Goal: Task Accomplishment & Management: Use online tool/utility

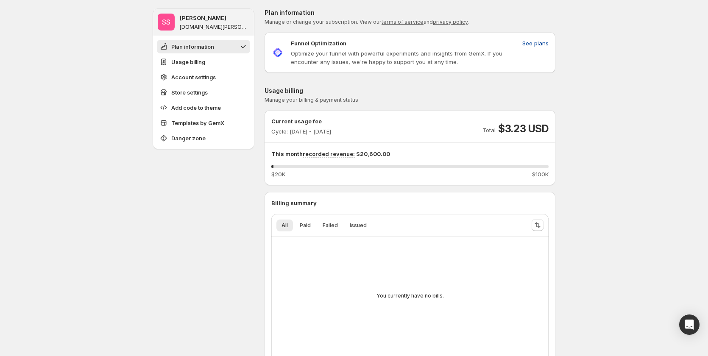
click at [523, 44] on button "See plans" at bounding box center [535, 43] width 36 height 14
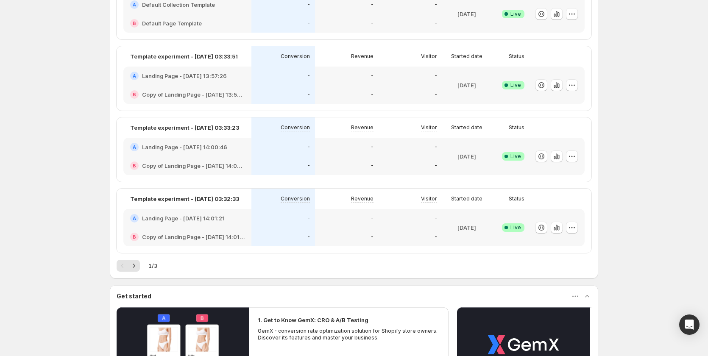
scroll to position [212, 0]
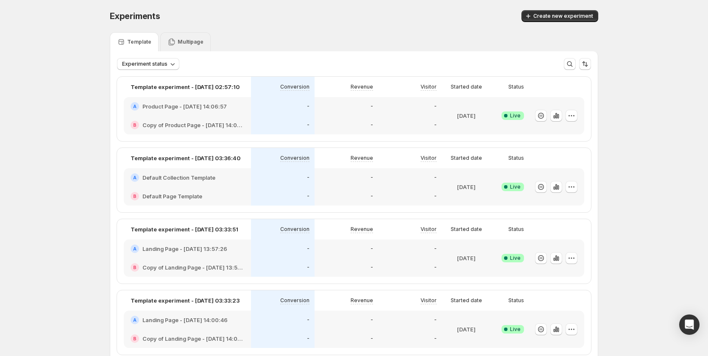
click at [187, 48] on div "Multipage" at bounding box center [185, 41] width 50 height 19
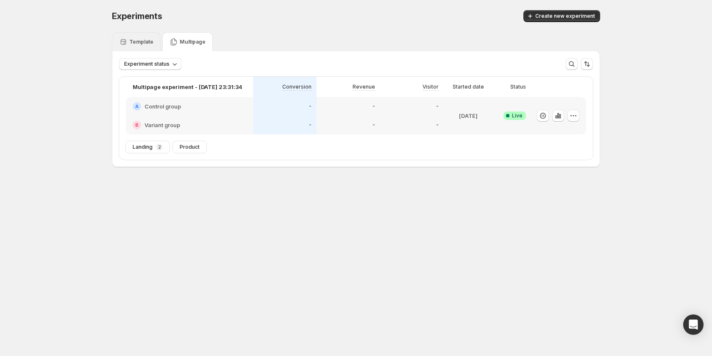
click at [143, 42] on p "Template" at bounding box center [141, 42] width 24 height 7
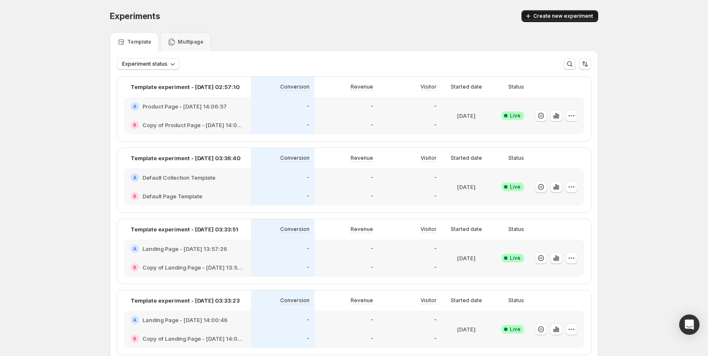
click at [558, 15] on span "Create new experiment" at bounding box center [563, 16] width 60 height 7
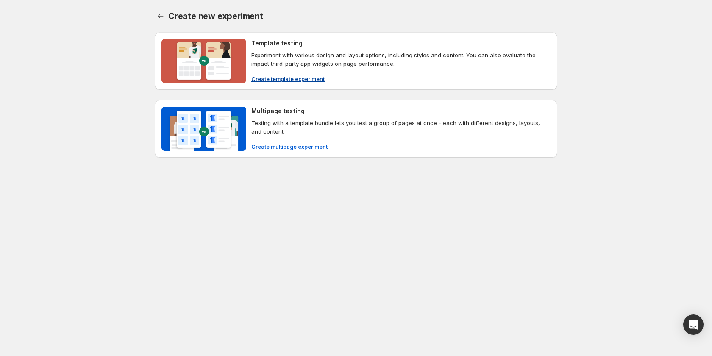
click at [284, 82] on span "Create template experiment" at bounding box center [287, 79] width 73 height 8
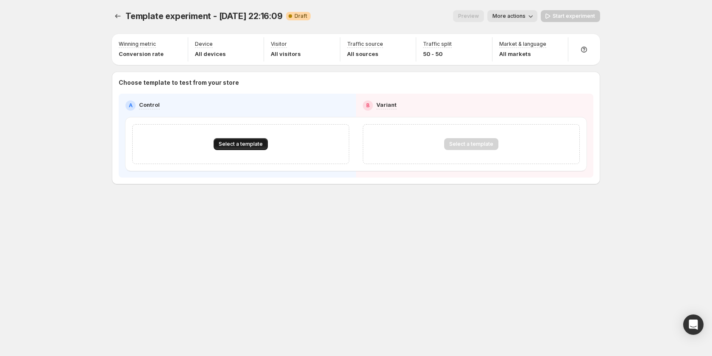
click at [235, 139] on button "Select a template" at bounding box center [241, 144] width 54 height 12
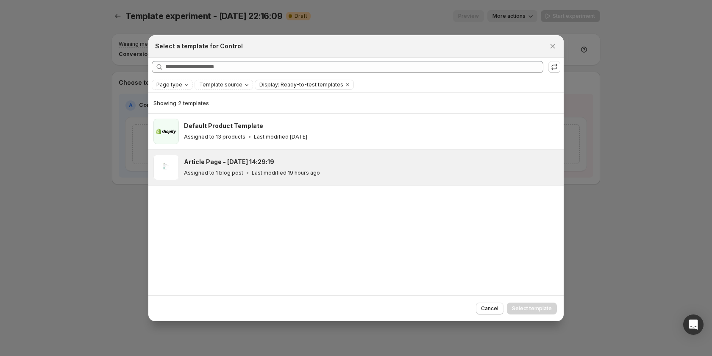
click at [252, 173] on p "Last modified 19 hours ago" at bounding box center [286, 173] width 68 height 7
click at [517, 308] on span "Select template" at bounding box center [532, 308] width 40 height 7
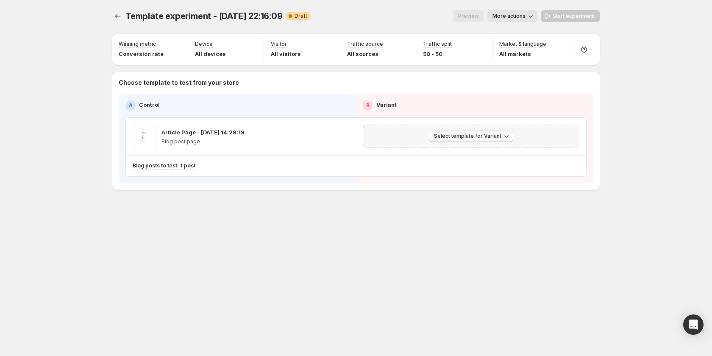
click at [432, 137] on button "Select template for Variant" at bounding box center [471, 136] width 84 height 12
click at [442, 166] on span "Create Variant based on Control" at bounding box center [472, 168] width 86 height 7
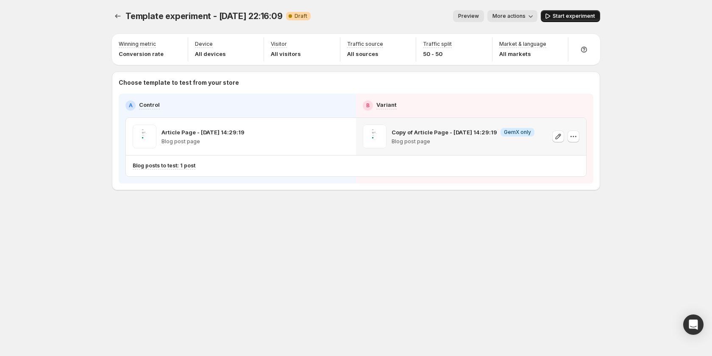
click at [565, 13] on button "Start experiment" at bounding box center [570, 16] width 59 height 12
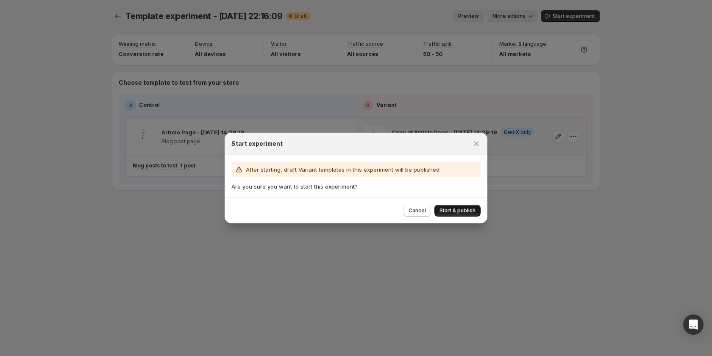
click at [460, 212] on span "Start & publish" at bounding box center [457, 210] width 36 height 7
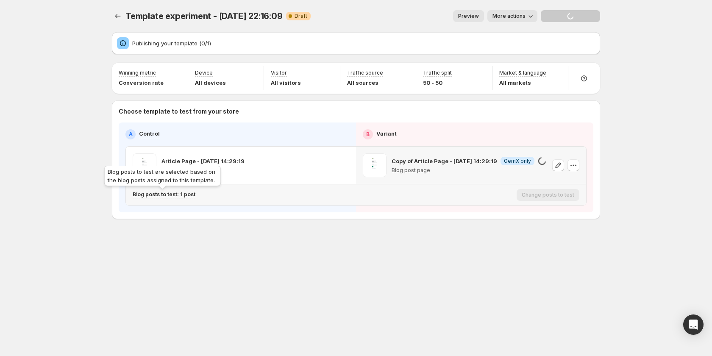
click at [180, 195] on p "Blog posts to test: 1 post" at bounding box center [164, 194] width 63 height 7
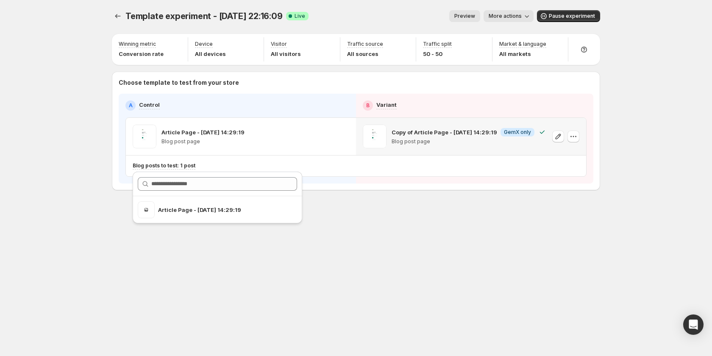
click at [501, 250] on div "Template experiment - Oct 14, 22:16:09. This page is ready Template experiment …" at bounding box center [356, 178] width 509 height 356
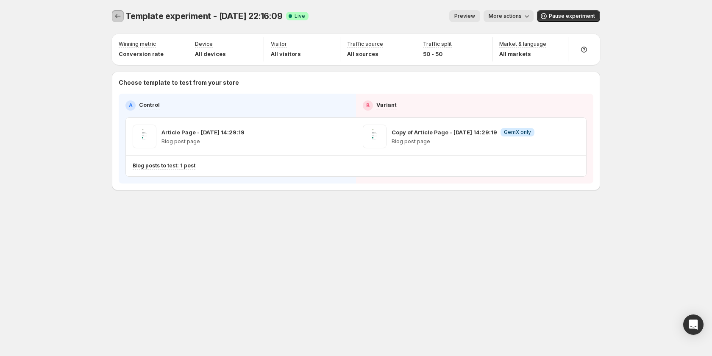
click at [117, 16] on icon "Experiments" at bounding box center [118, 16] width 8 height 8
